Goal: Find specific page/section: Find specific page/section

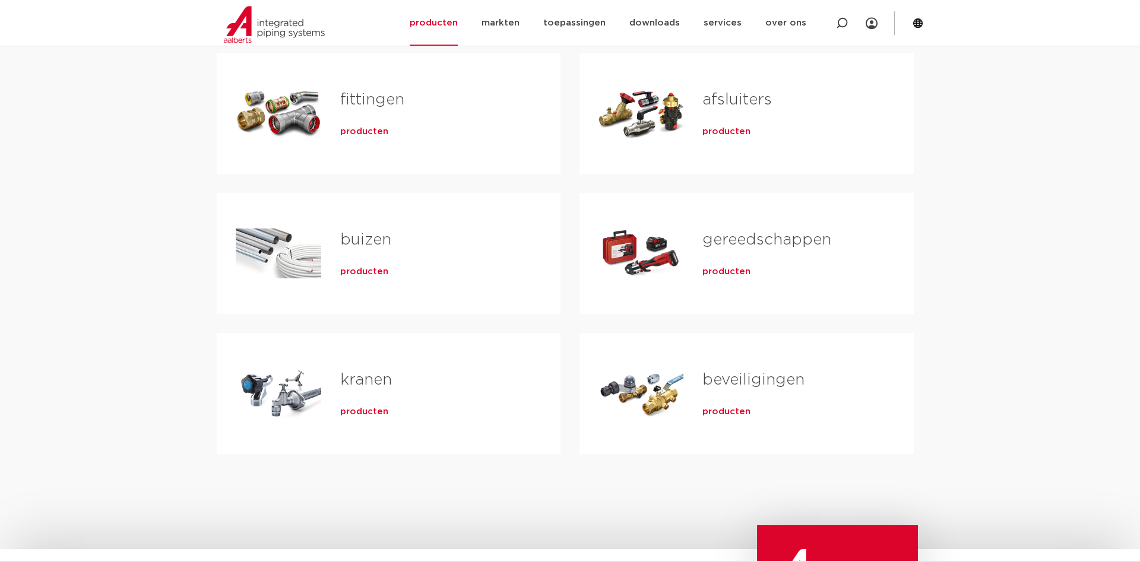
scroll to position [182, 0]
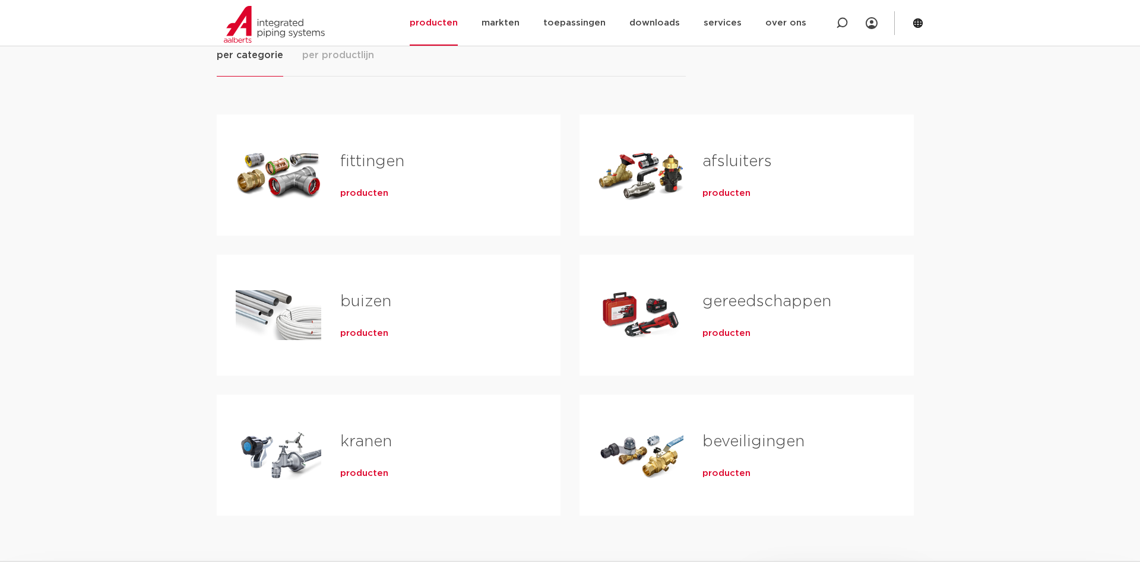
click at [385, 194] on span "producten" at bounding box center [364, 194] width 48 height 12
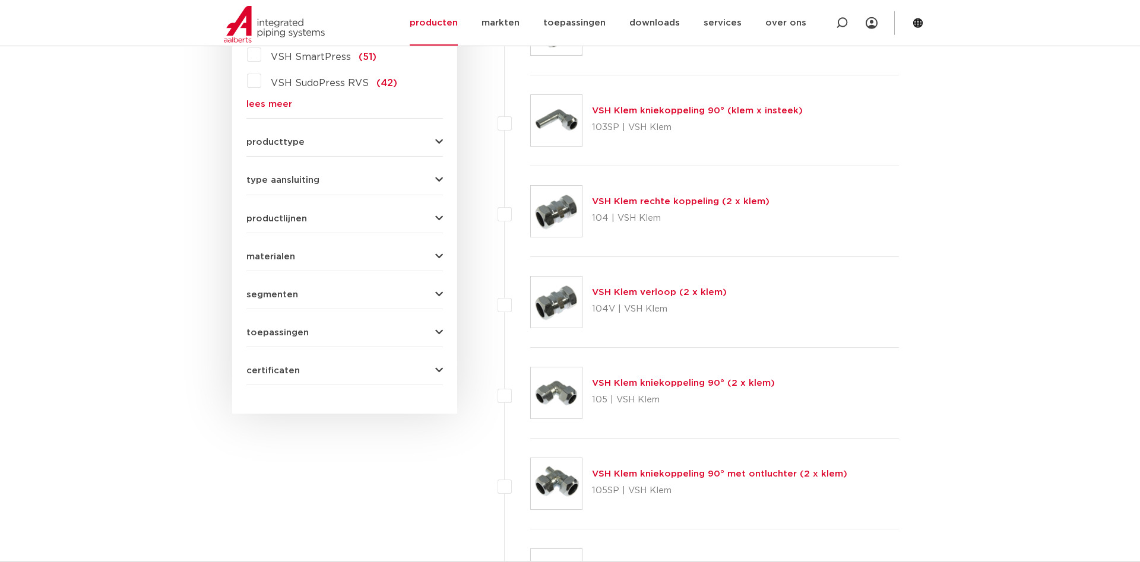
scroll to position [303, 0]
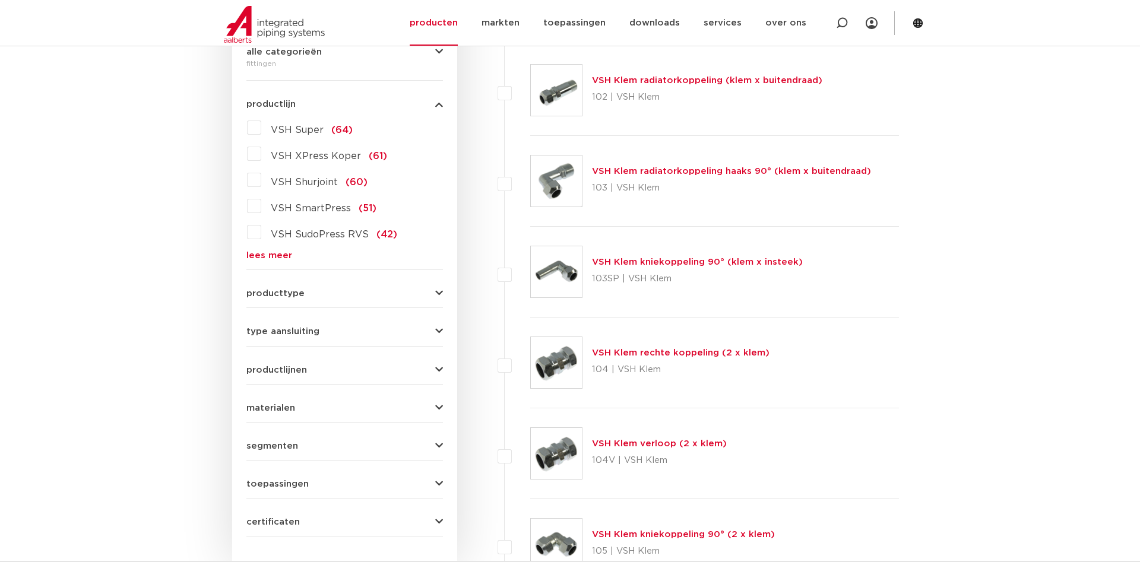
click at [336, 329] on button "type aansluiting" at bounding box center [344, 331] width 197 height 9
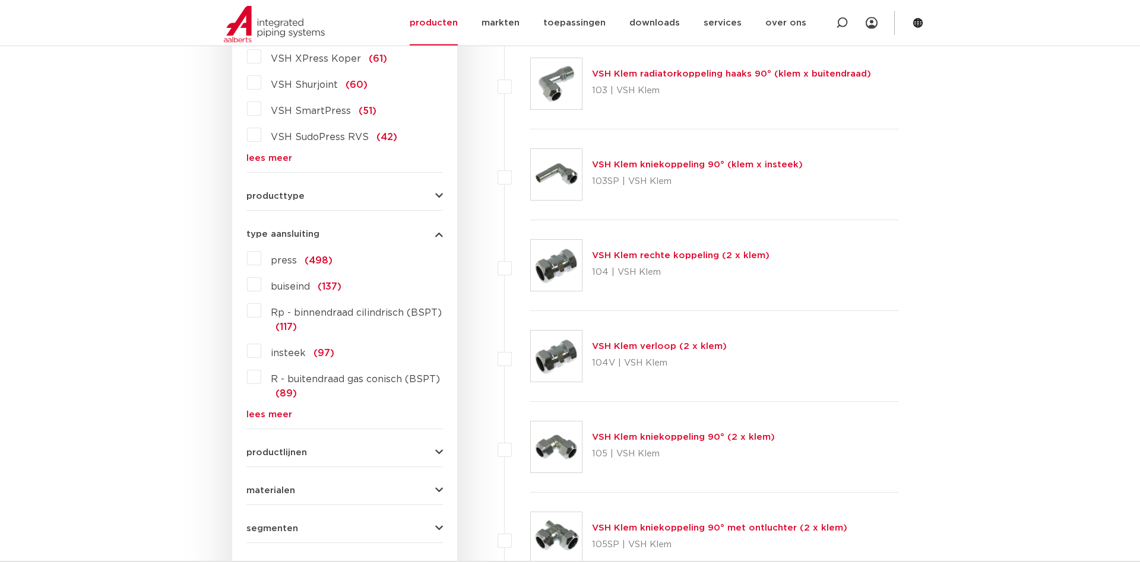
scroll to position [424, 0]
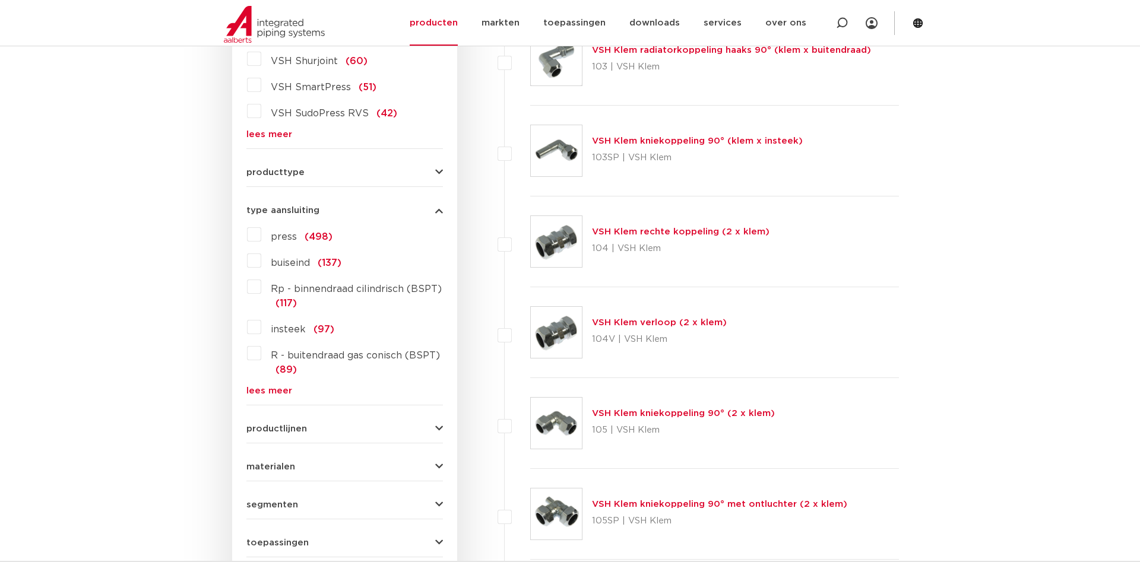
click at [265, 390] on link "lees meer" at bounding box center [344, 391] width 197 height 9
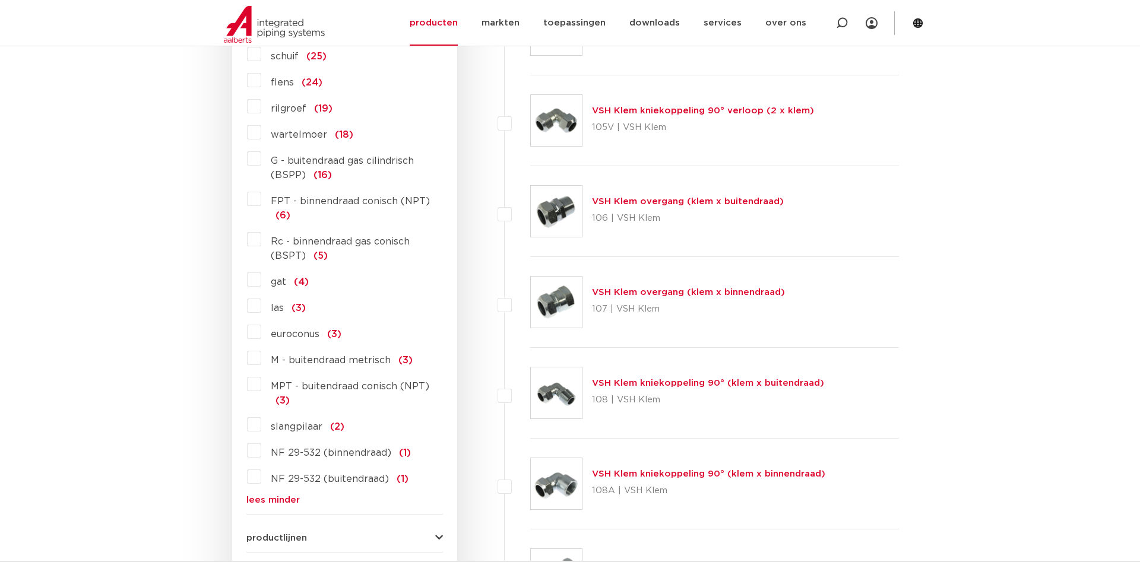
scroll to position [1030, 0]
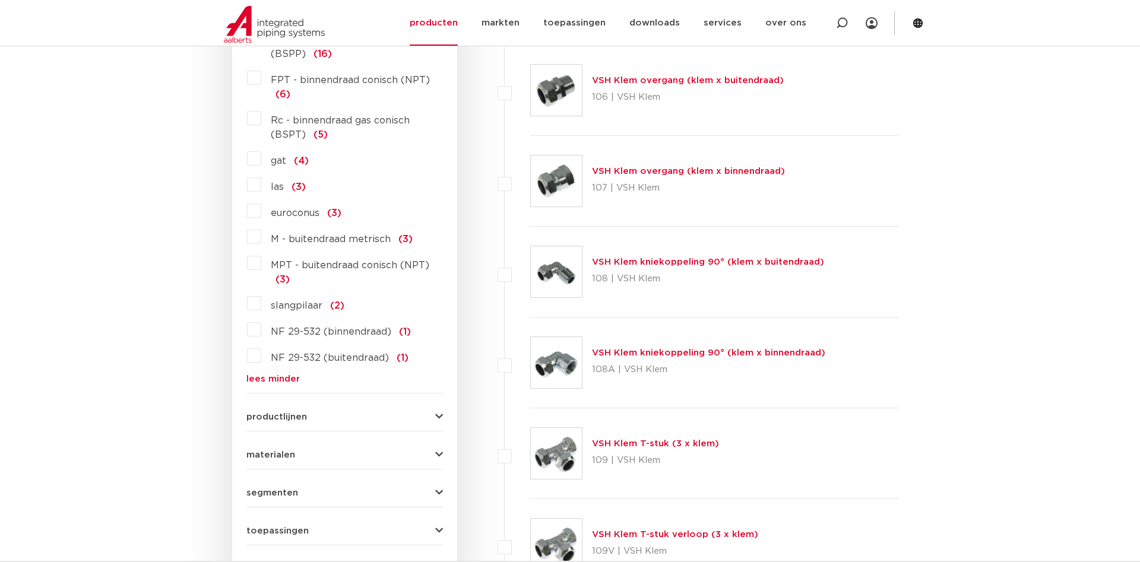
click at [329, 410] on div "productlijnen VSH SmartPress maak een keuze VSH SmartPress afsluiters VSH Smart…" at bounding box center [344, 412] width 197 height 18
click at [325, 414] on button "productlijnen" at bounding box center [344, 417] width 197 height 9
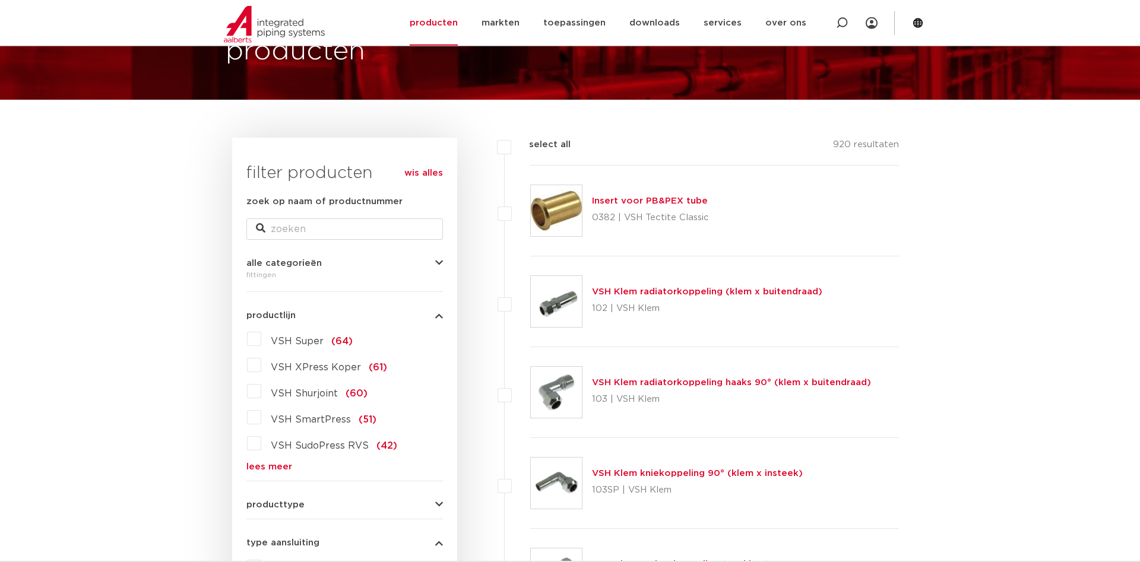
scroll to position [0, 0]
